Goal: Task Accomplishment & Management: Manage account settings

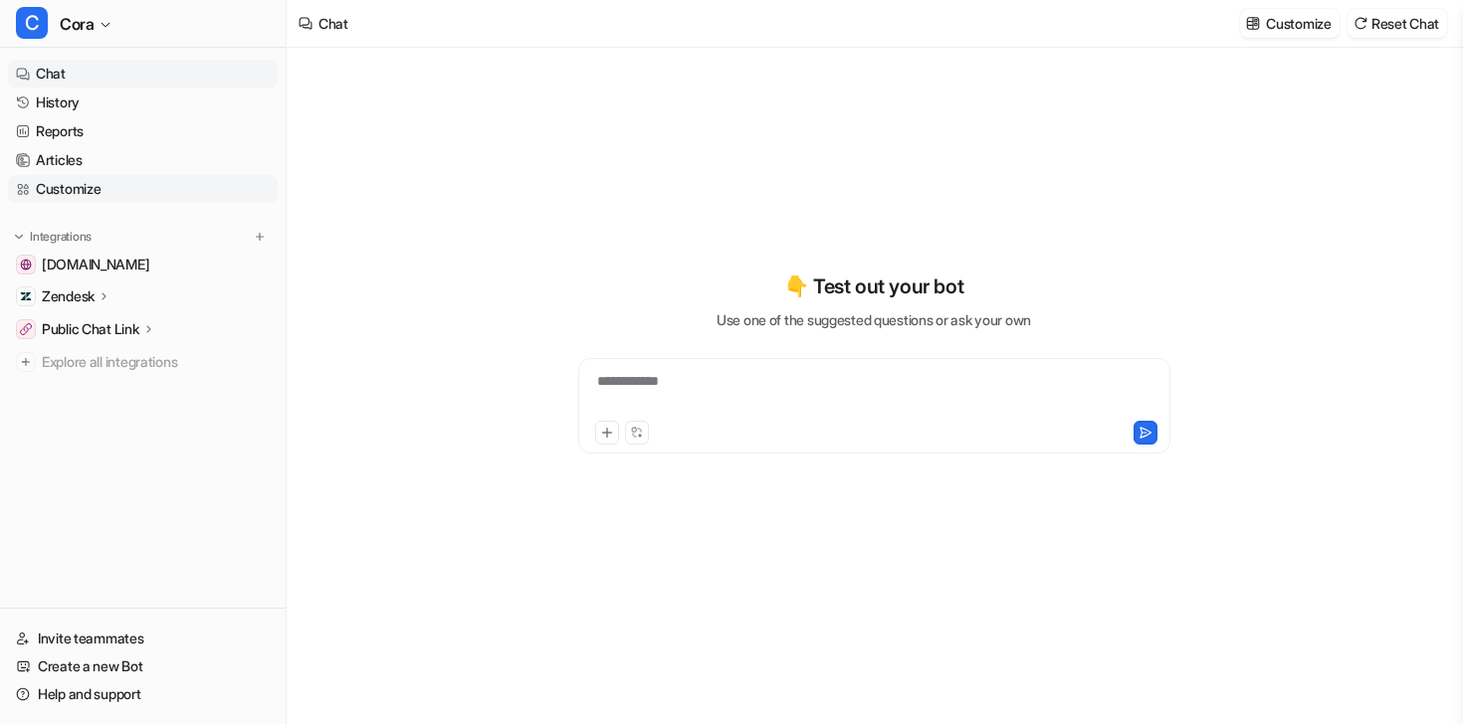
click at [112, 182] on link "Customize" at bounding box center [143, 189] width 270 height 28
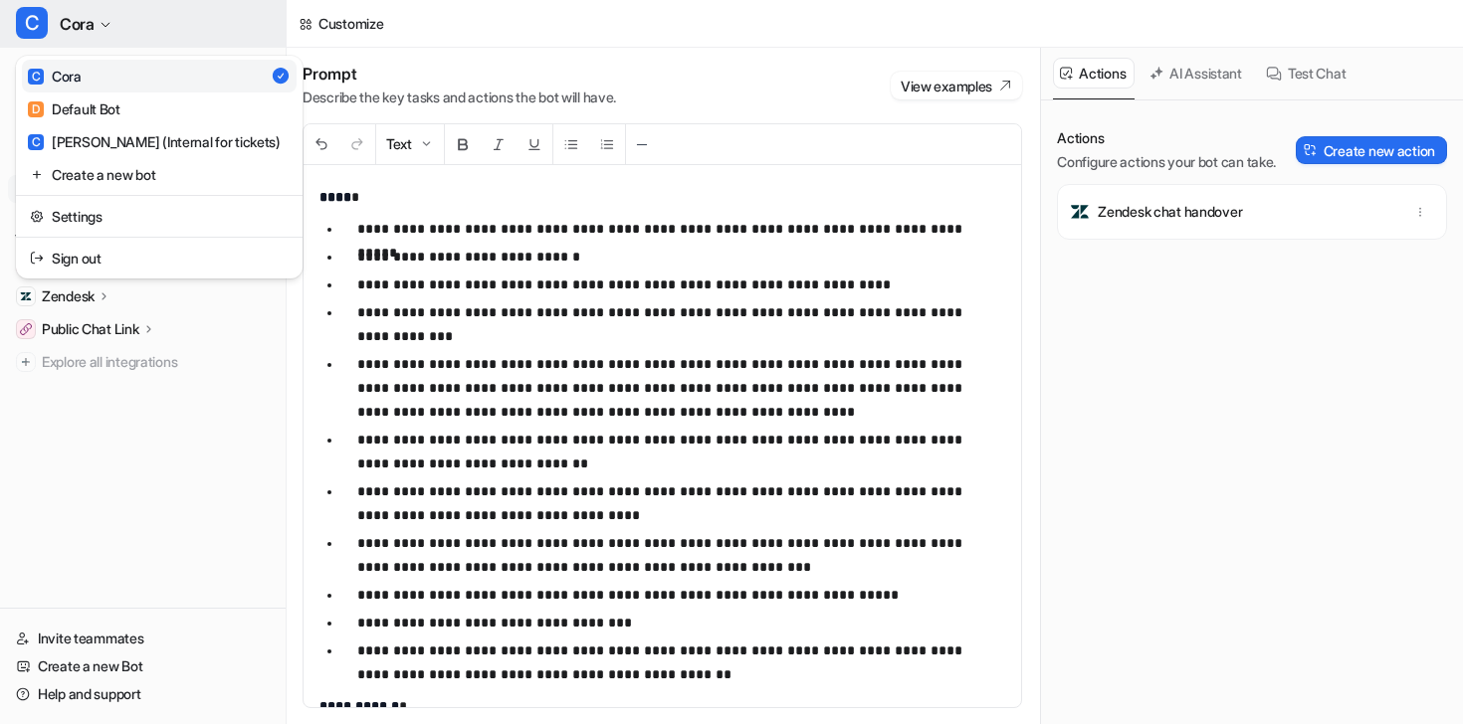
click at [124, 29] on button "C [PERSON_NAME]" at bounding box center [143, 24] width 286 height 48
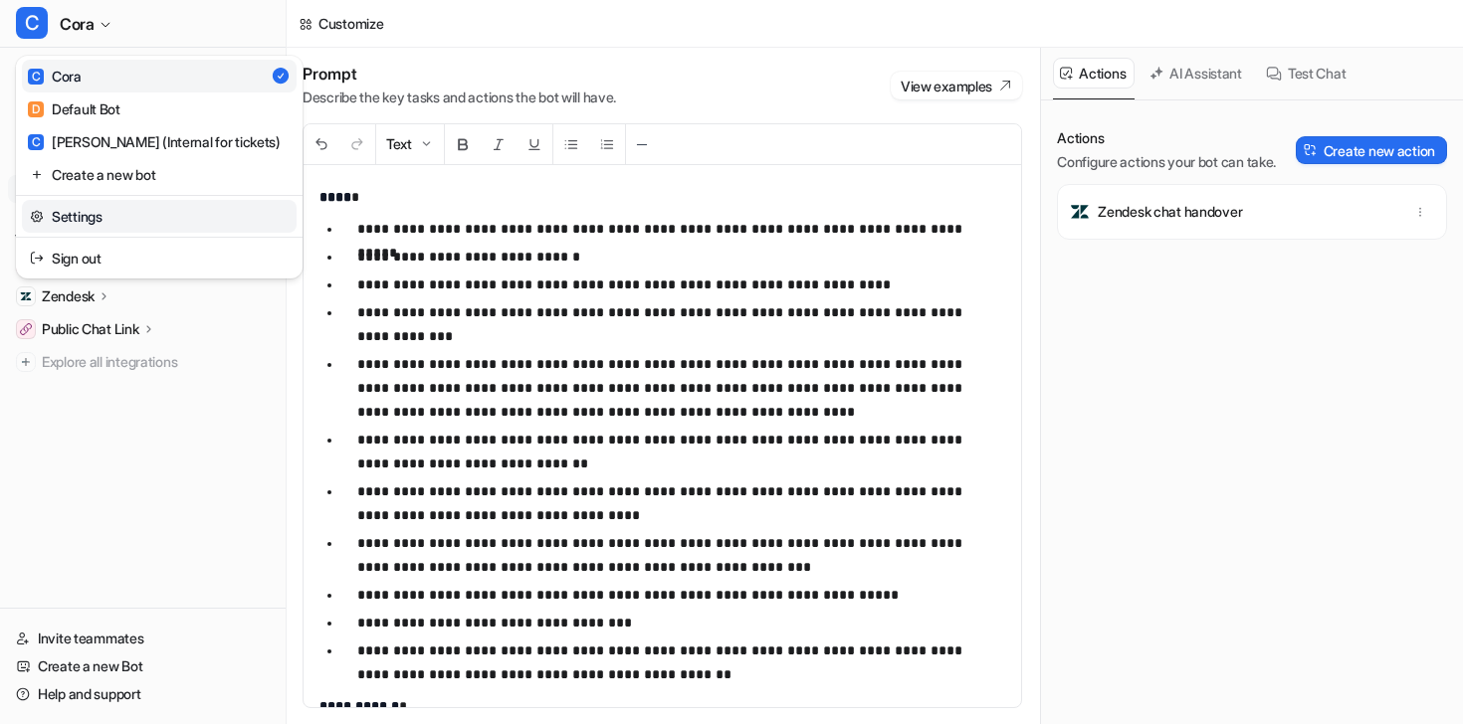
click at [149, 213] on link "Settings" at bounding box center [159, 216] width 275 height 33
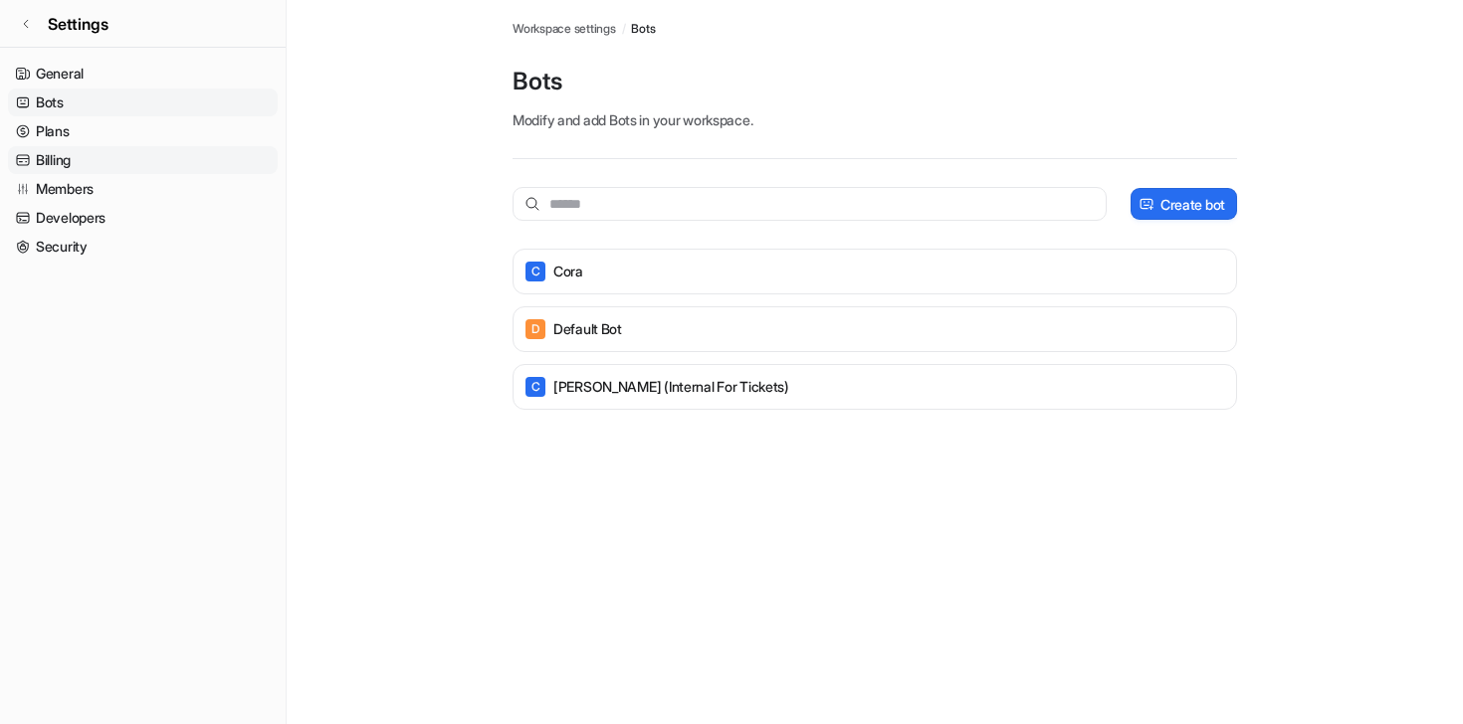
click at [184, 156] on link "Billing" at bounding box center [143, 160] width 270 height 28
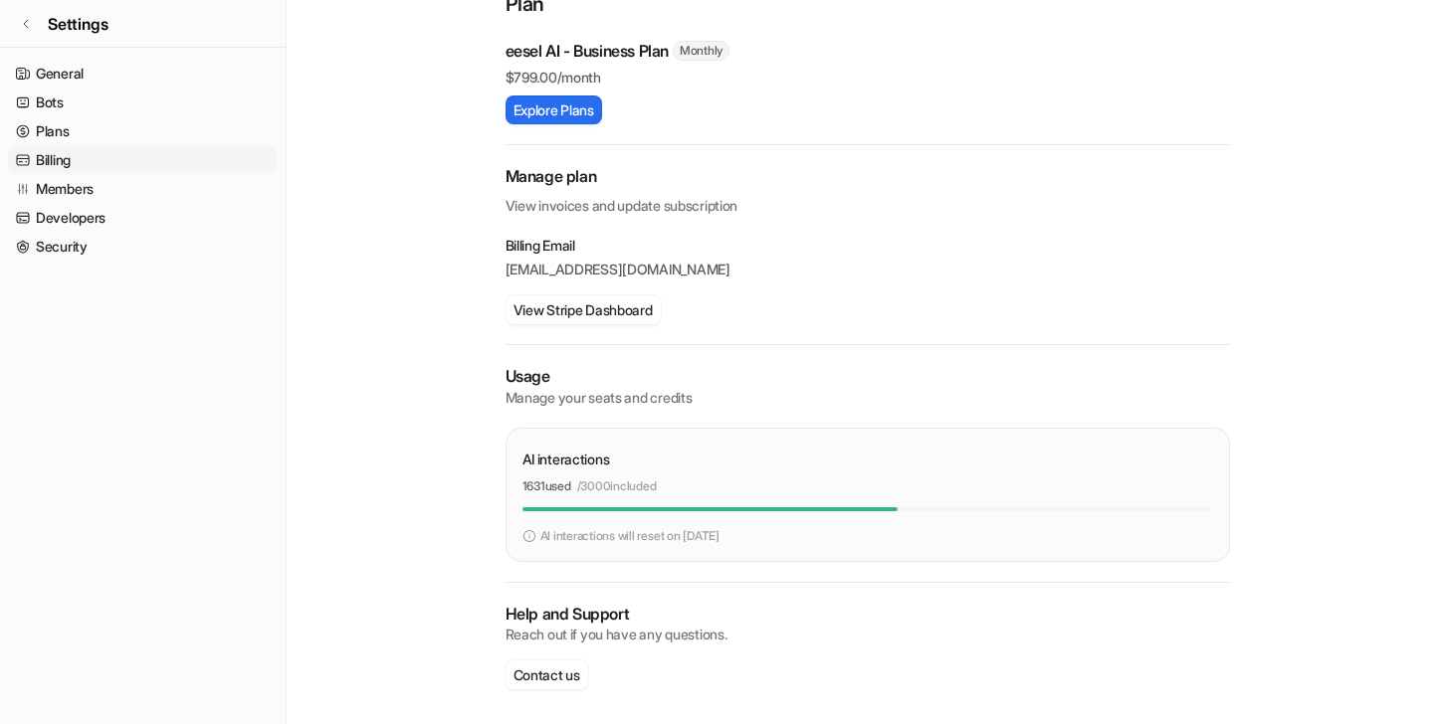
scroll to position [203, 0]
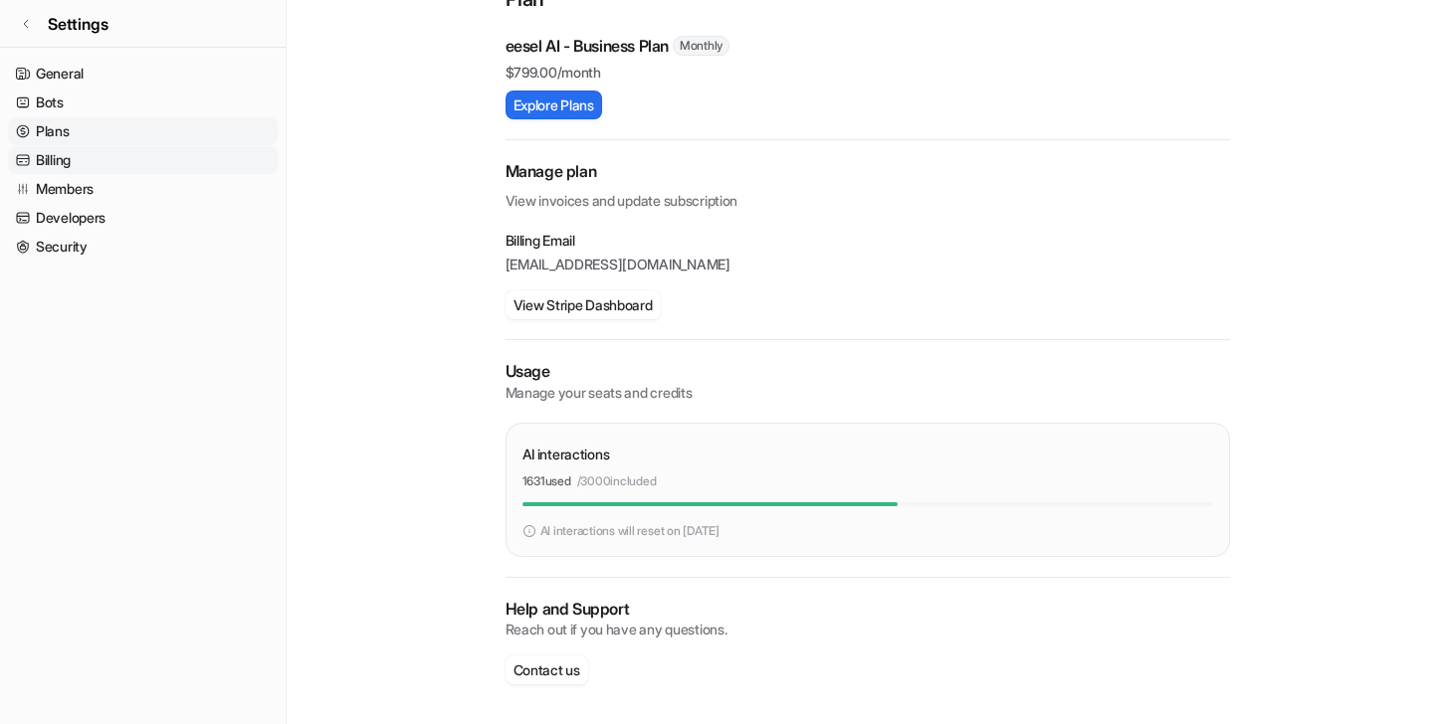
click at [169, 138] on link "Plans" at bounding box center [143, 131] width 270 height 28
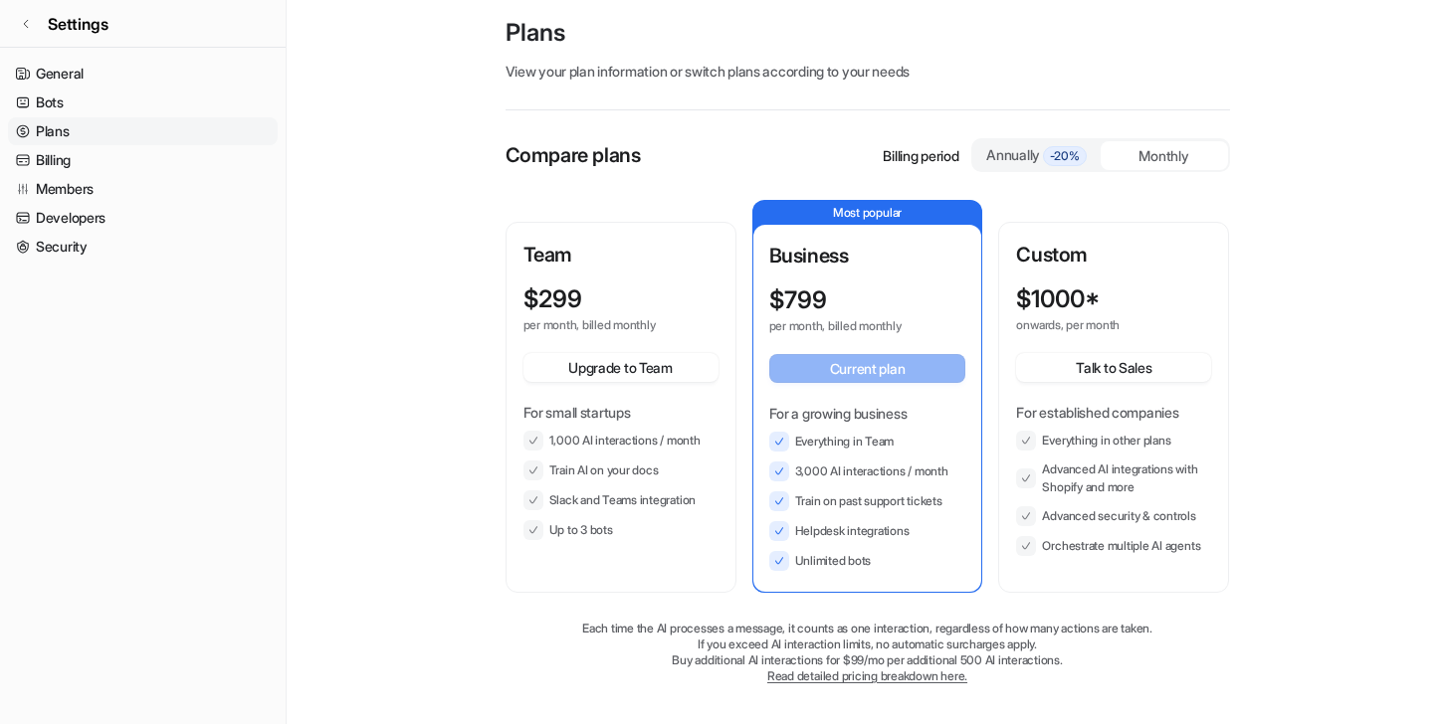
scroll to position [48, 0]
click at [204, 210] on link "Developers" at bounding box center [143, 218] width 270 height 28
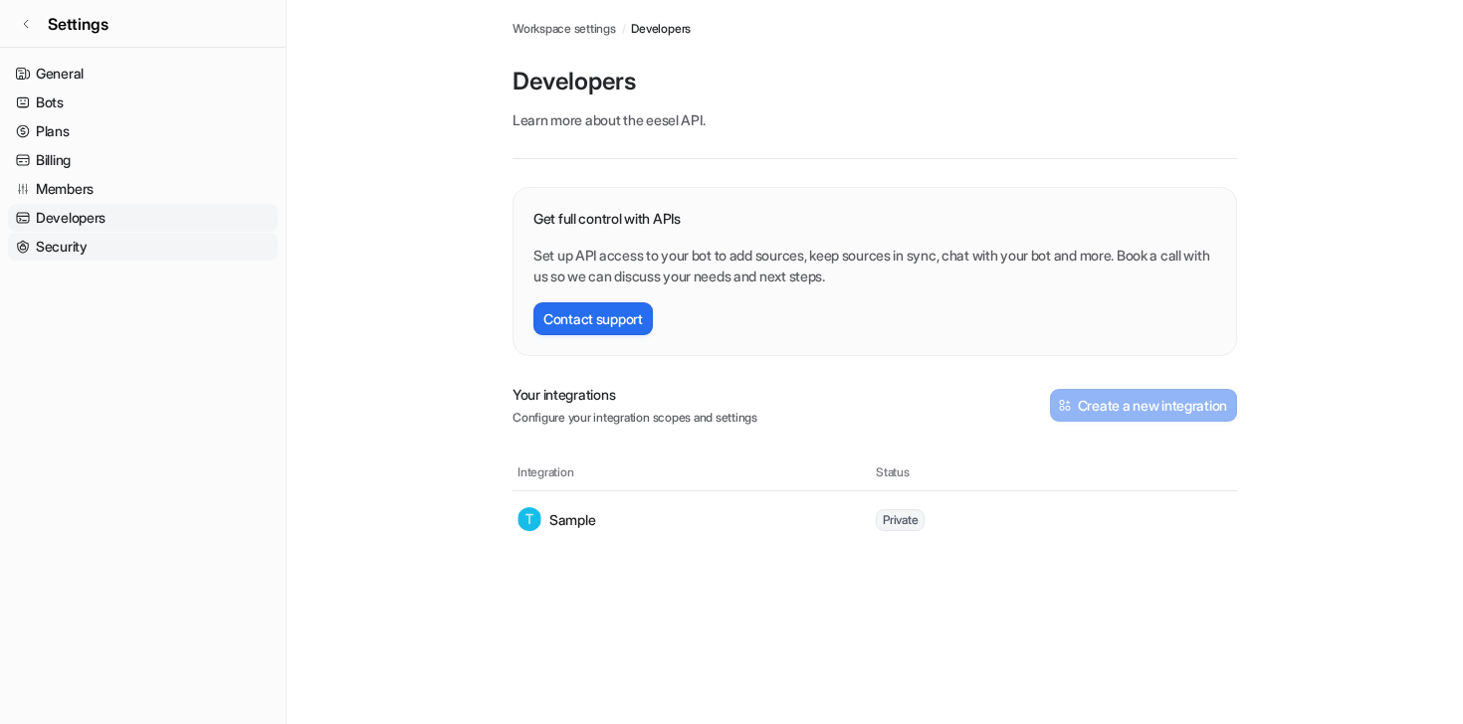
click at [95, 252] on link "Security" at bounding box center [143, 247] width 270 height 28
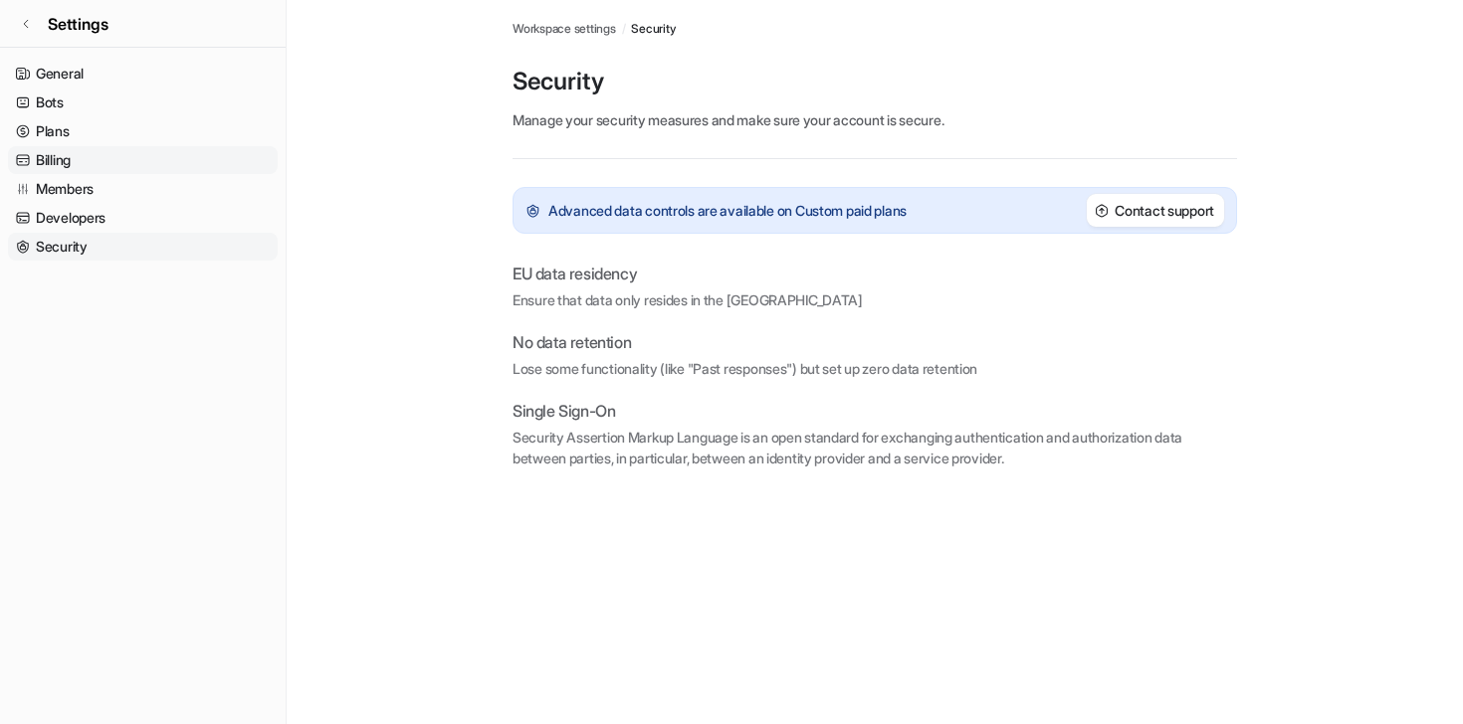
click at [166, 149] on link "Billing" at bounding box center [143, 160] width 270 height 28
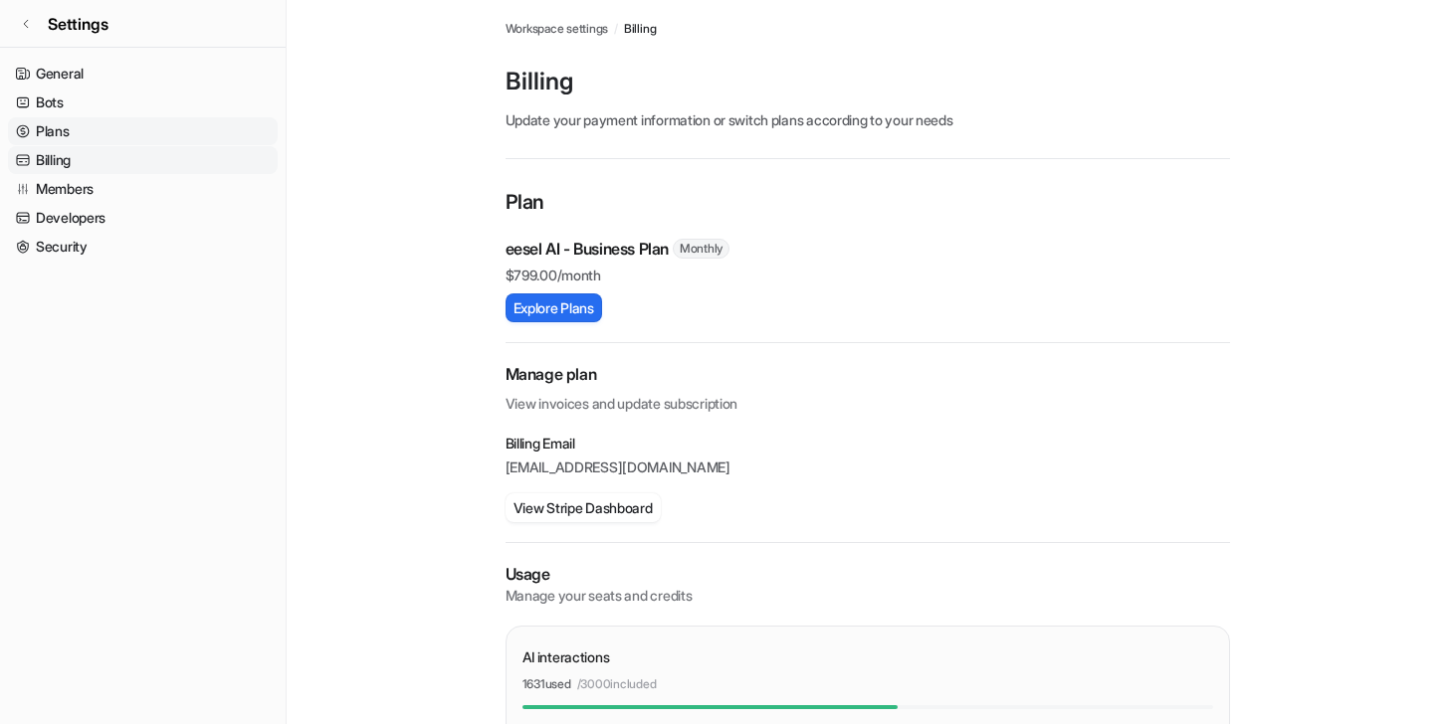
click at [166, 135] on link "Plans" at bounding box center [143, 131] width 270 height 28
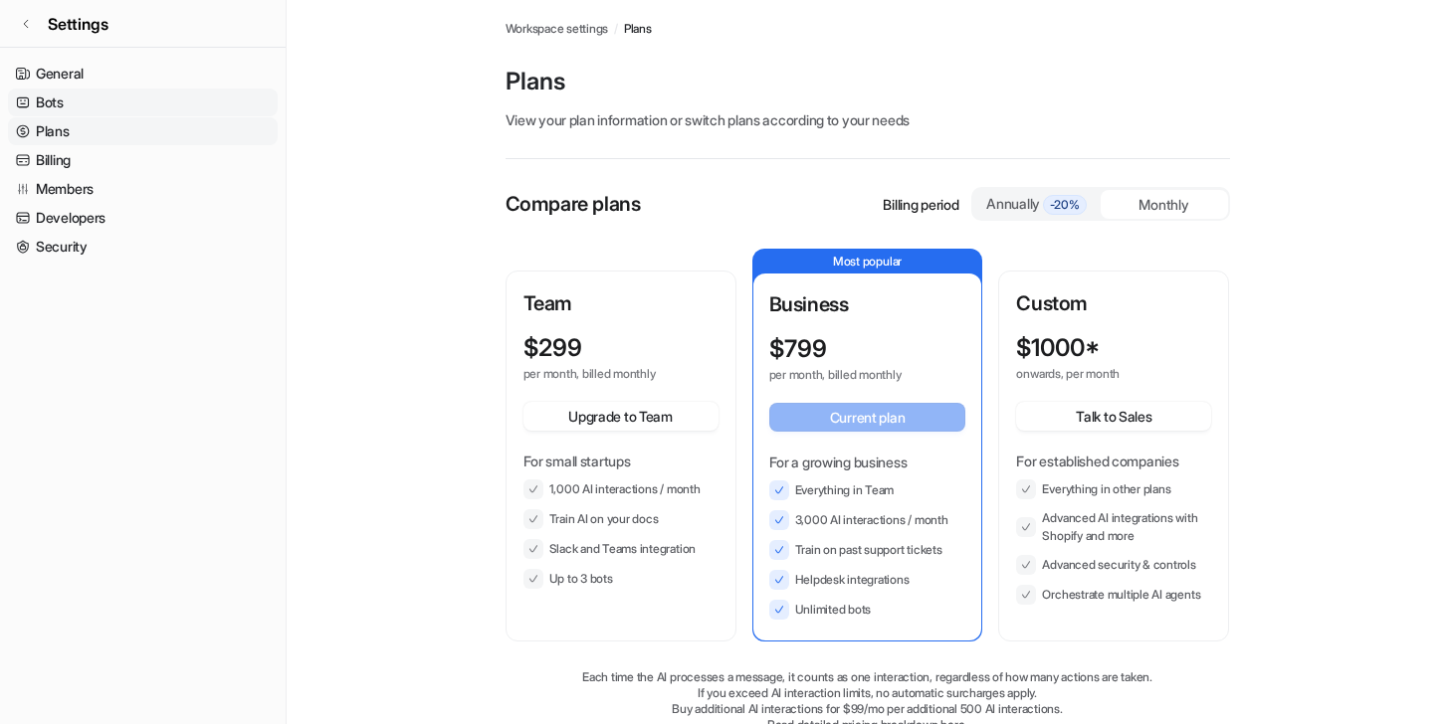
click at [155, 108] on link "Bots" at bounding box center [143, 103] width 270 height 28
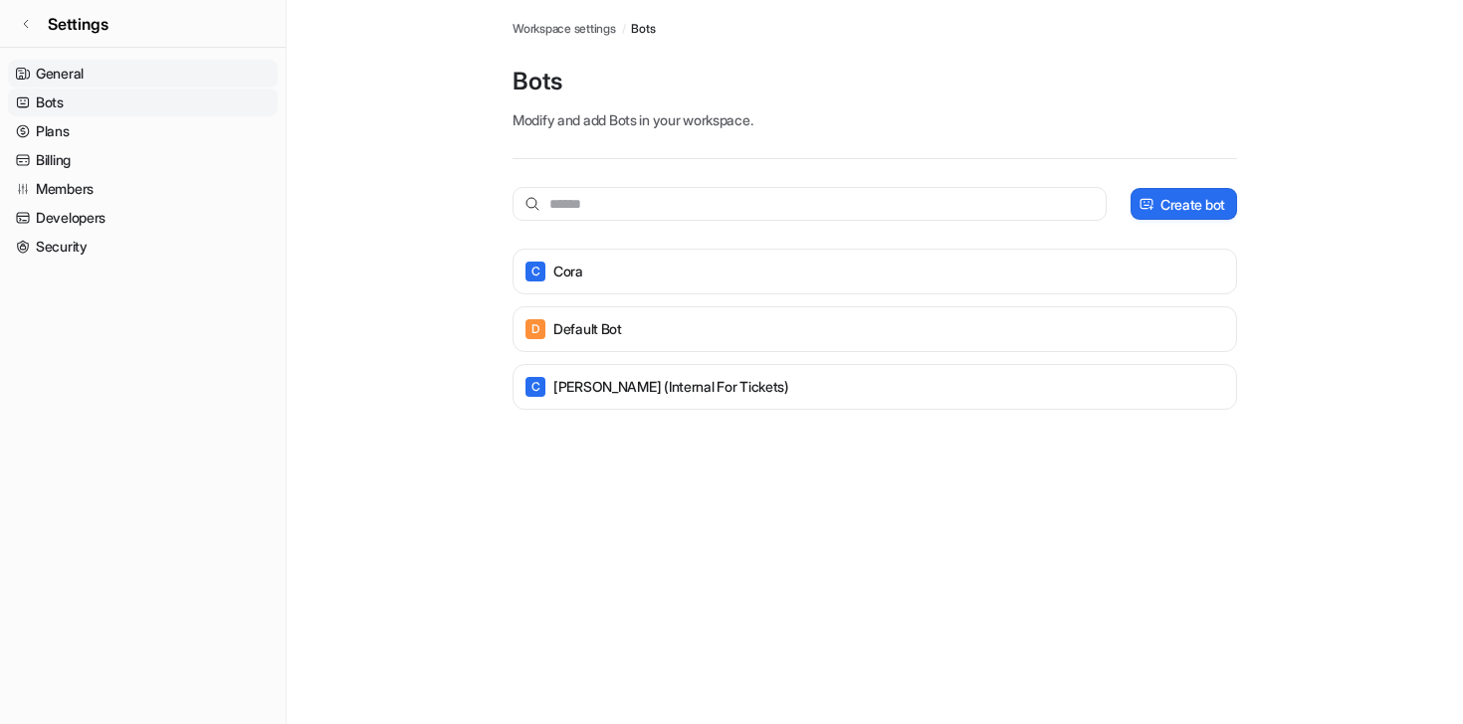
click at [168, 80] on link "General" at bounding box center [143, 74] width 270 height 28
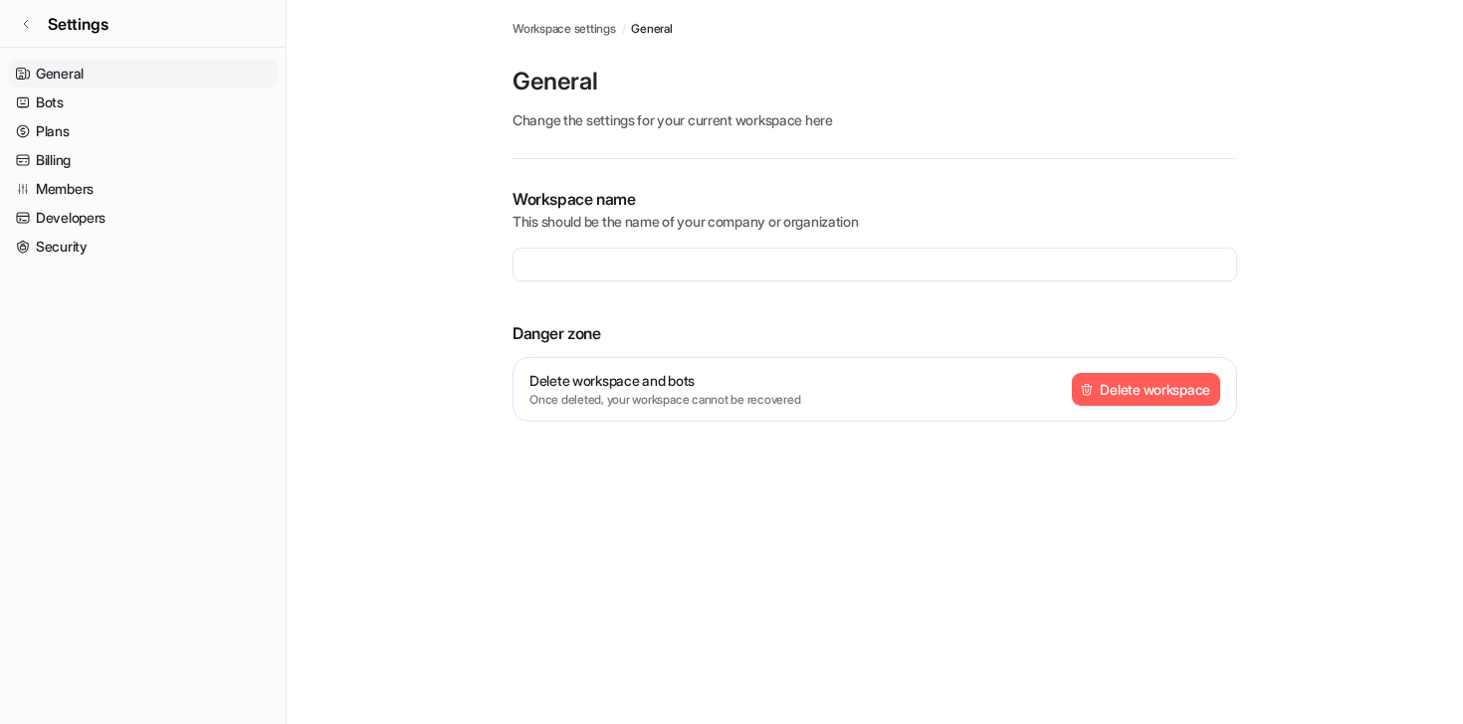
type input "**********"
click at [660, 568] on div "**********" at bounding box center [731, 362] width 1463 height 724
